Goal: Task Accomplishment & Management: Use online tool/utility

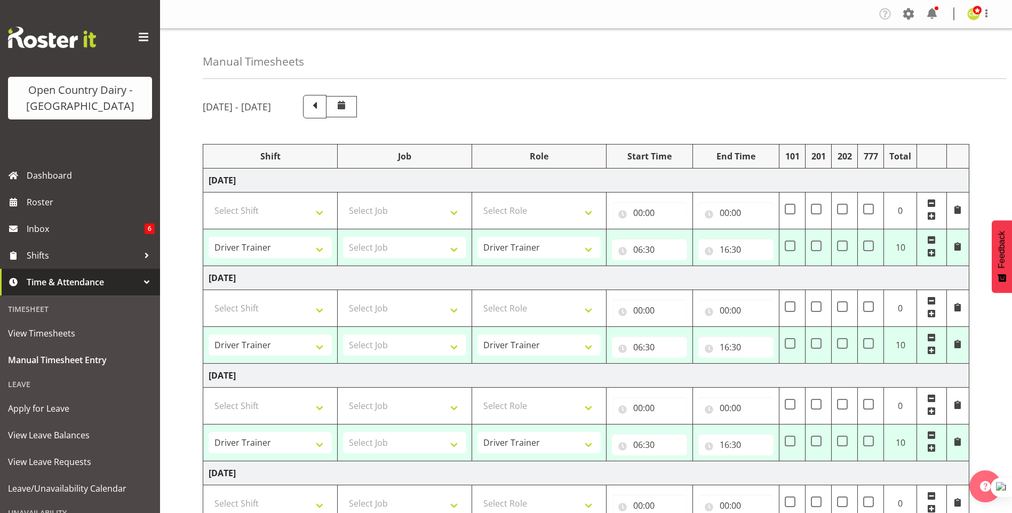
select select "54901"
click at [41, 202] on span "Roster" at bounding box center [91, 202] width 128 height 16
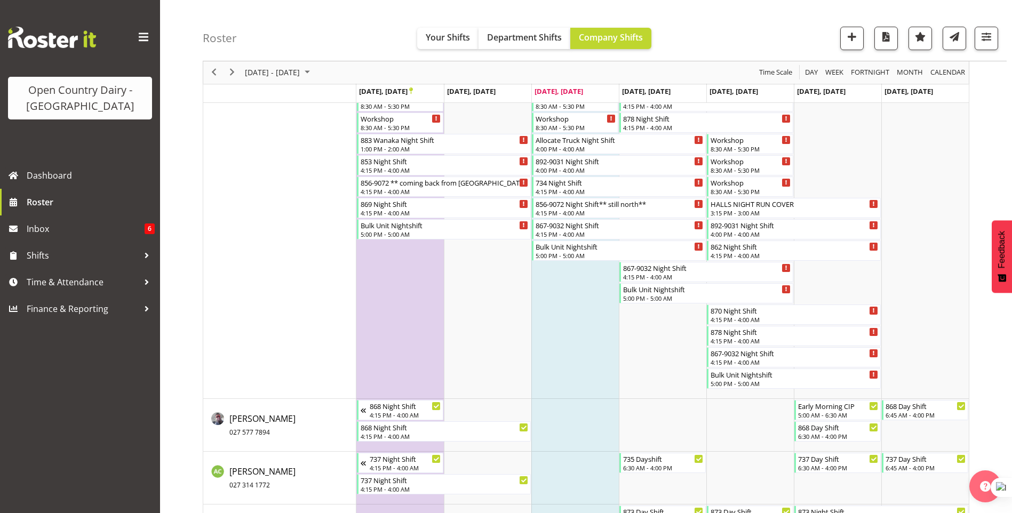
scroll to position [694, 0]
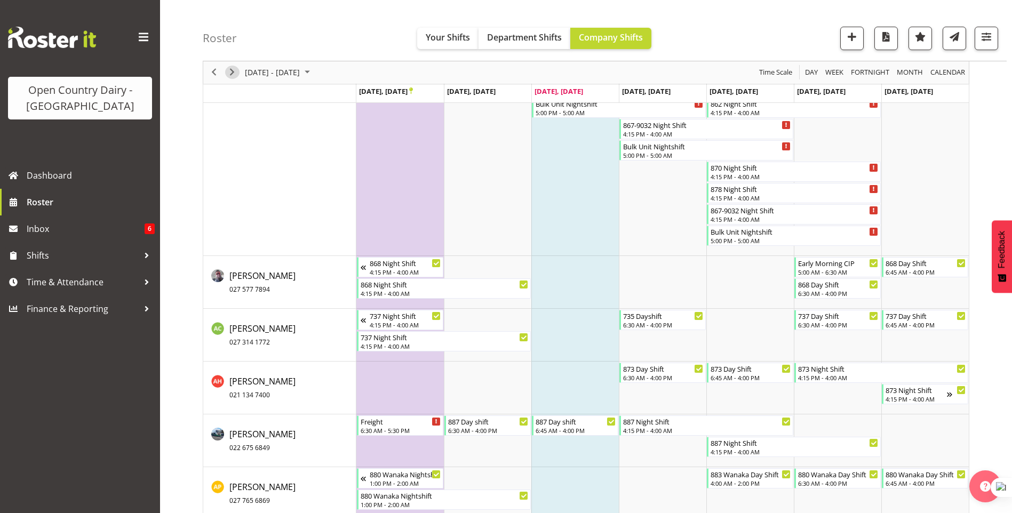
click at [229, 74] on span "Next" at bounding box center [232, 72] width 13 height 13
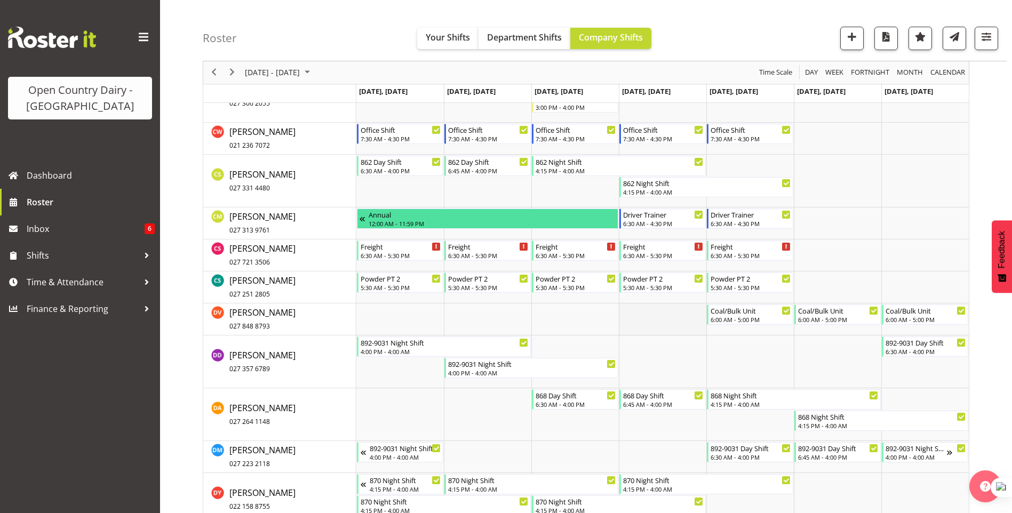
scroll to position [2213, 0]
